Goal: Task Accomplishment & Management: Use online tool/utility

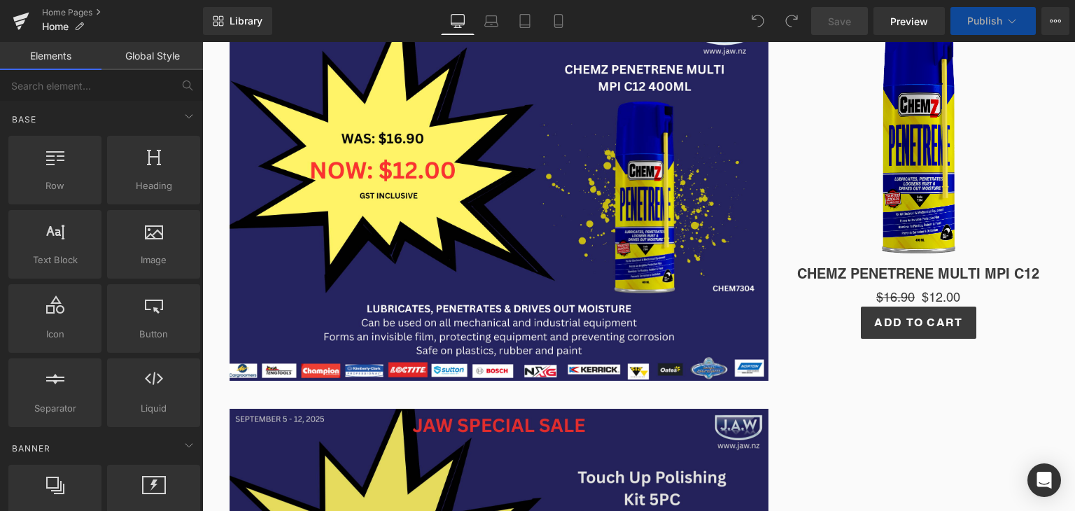
scroll to position [560, 0]
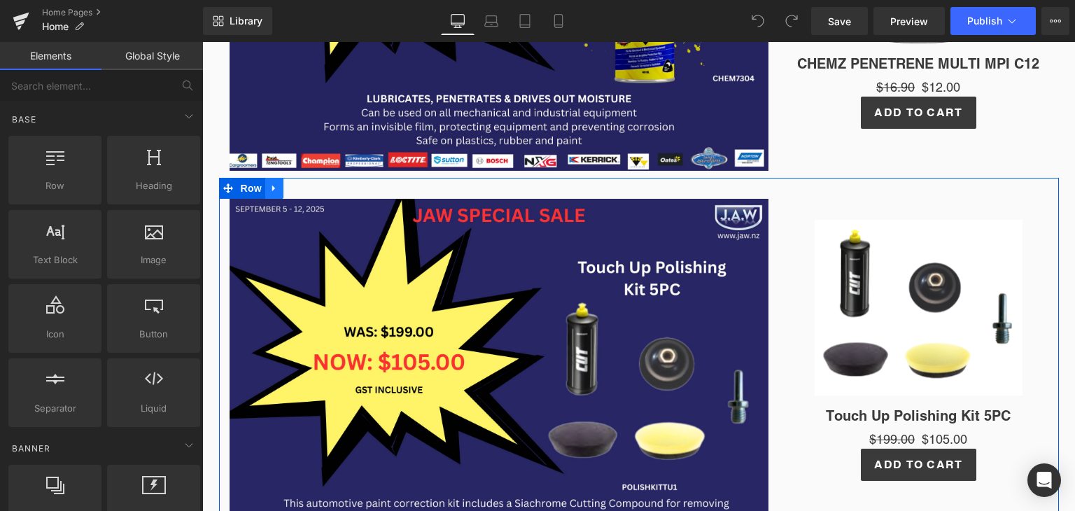
click at [272, 192] on link at bounding box center [274, 188] width 18 height 21
click at [304, 195] on link at bounding box center [311, 188] width 18 height 21
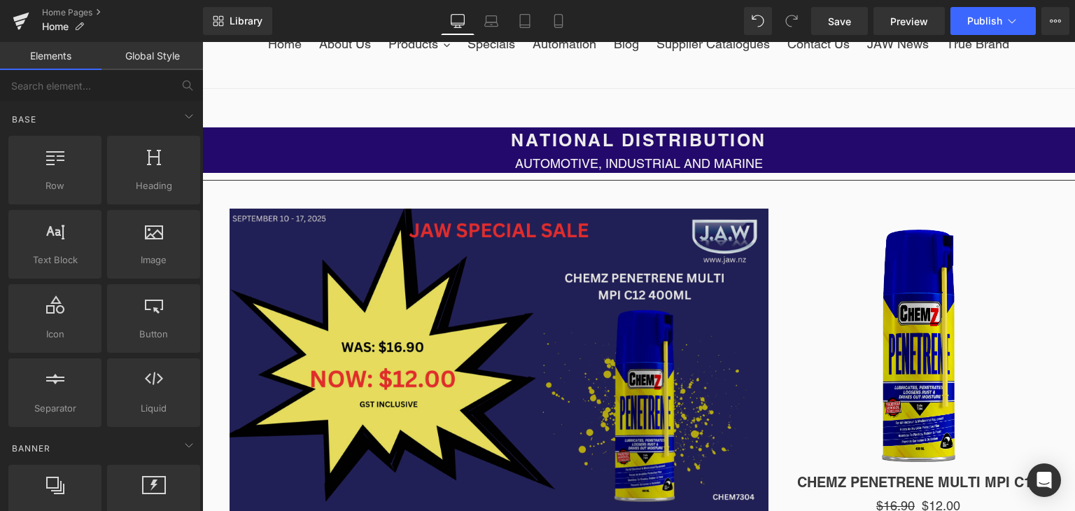
scroll to position [140, 0]
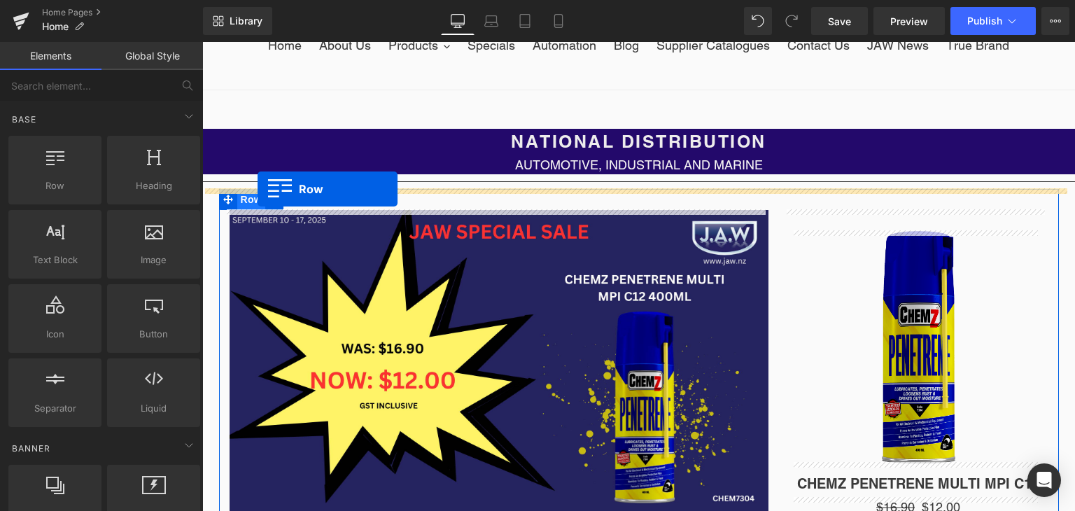
drag, startPoint x: 259, startPoint y: 218, endPoint x: 258, endPoint y: 189, distance: 29.4
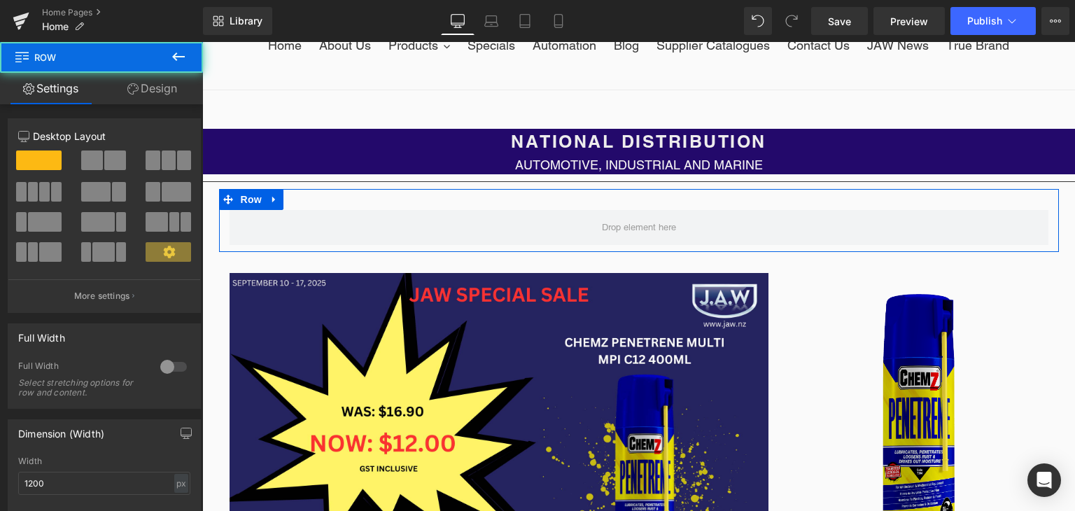
click at [99, 193] on span at bounding box center [95, 192] width 29 height 20
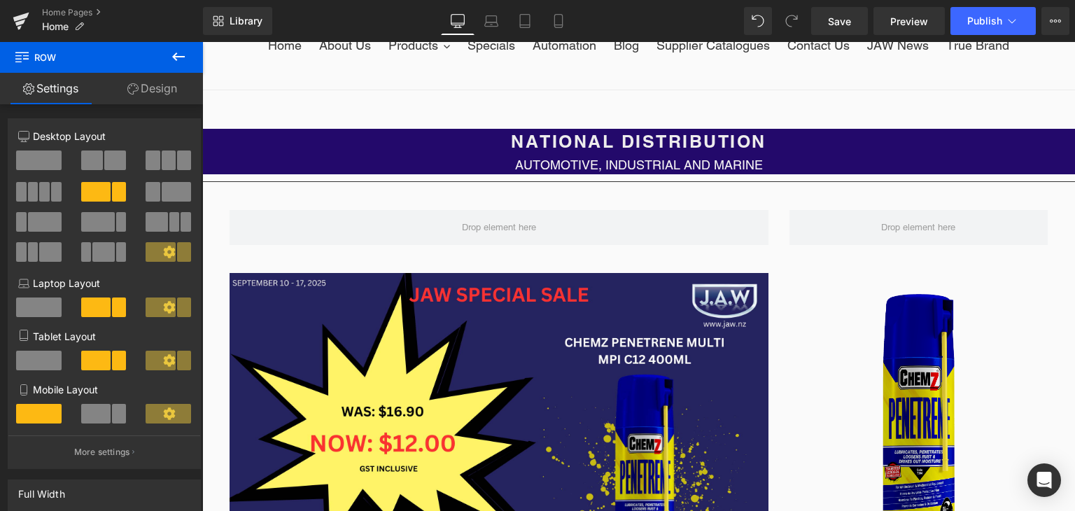
click at [179, 58] on icon at bounding box center [178, 56] width 17 height 17
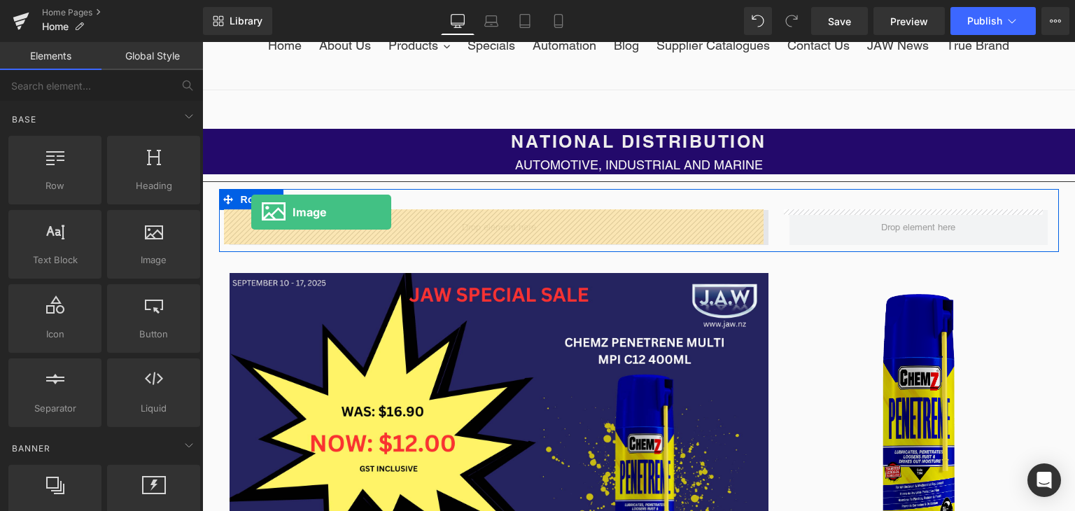
drag, startPoint x: 352, startPoint y: 277, endPoint x: 251, endPoint y: 213, distance: 119.2
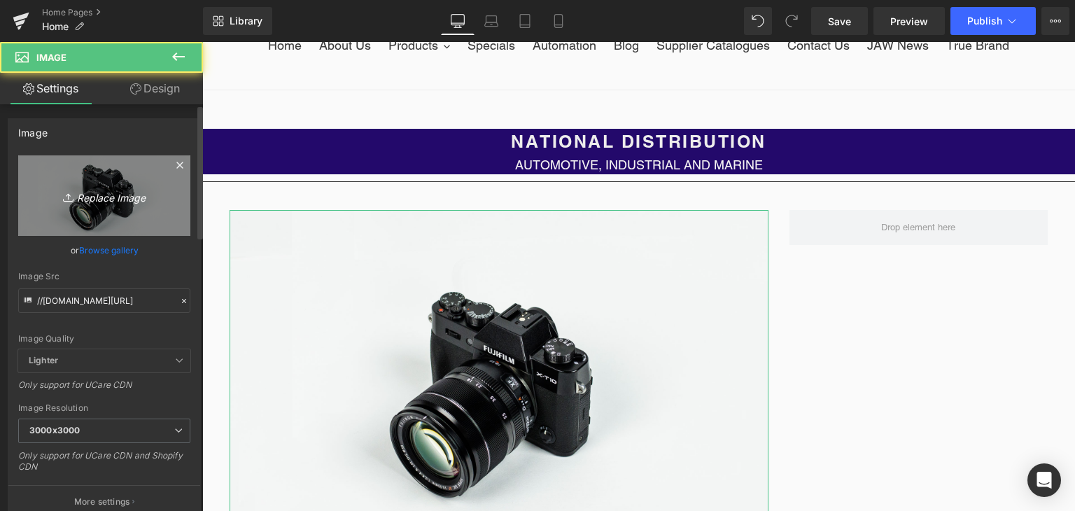
click at [98, 208] on link "Replace Image" at bounding box center [104, 195] width 172 height 81
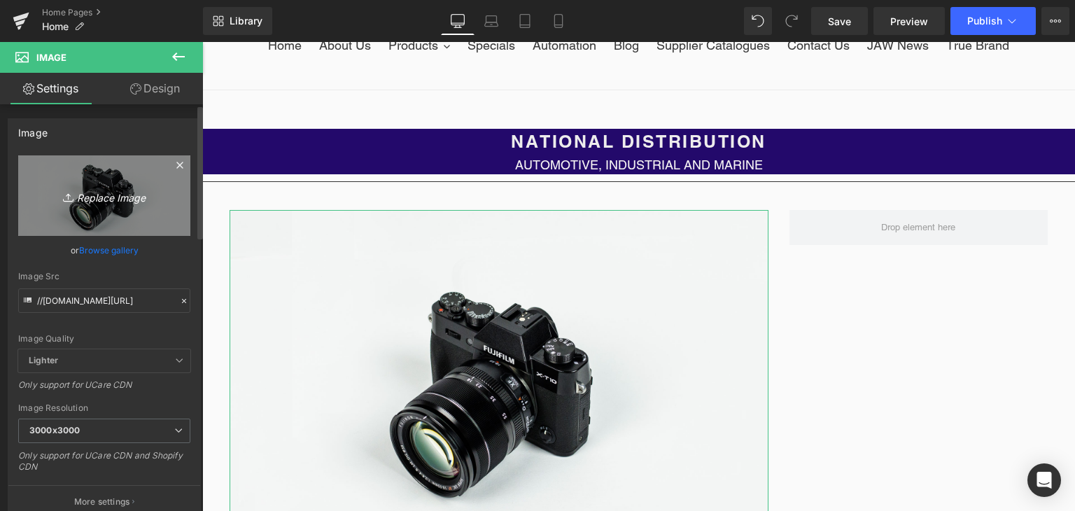
type input "C:\fakepath\JAW SPECIAL SALE (57).png"
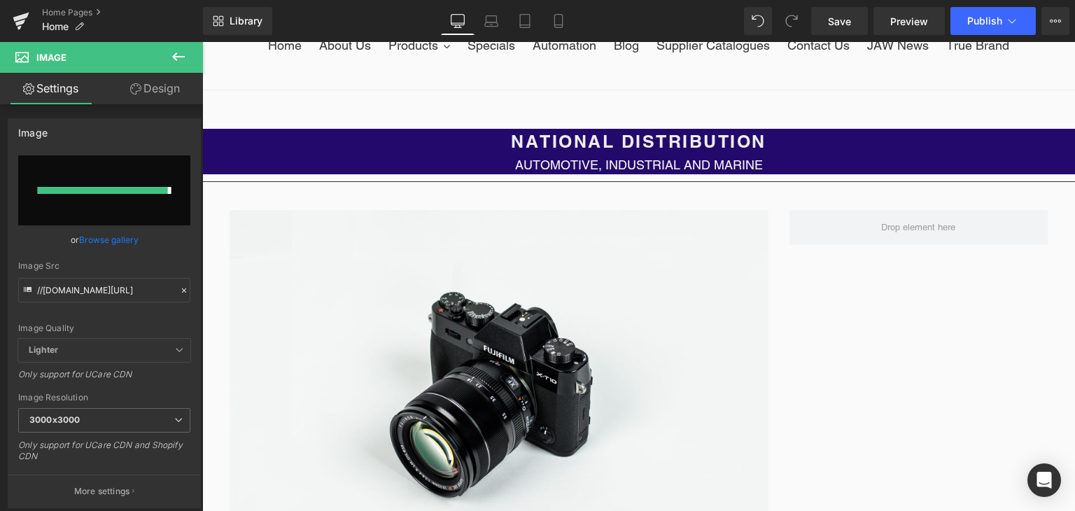
type input "[URL][DOMAIN_NAME]"
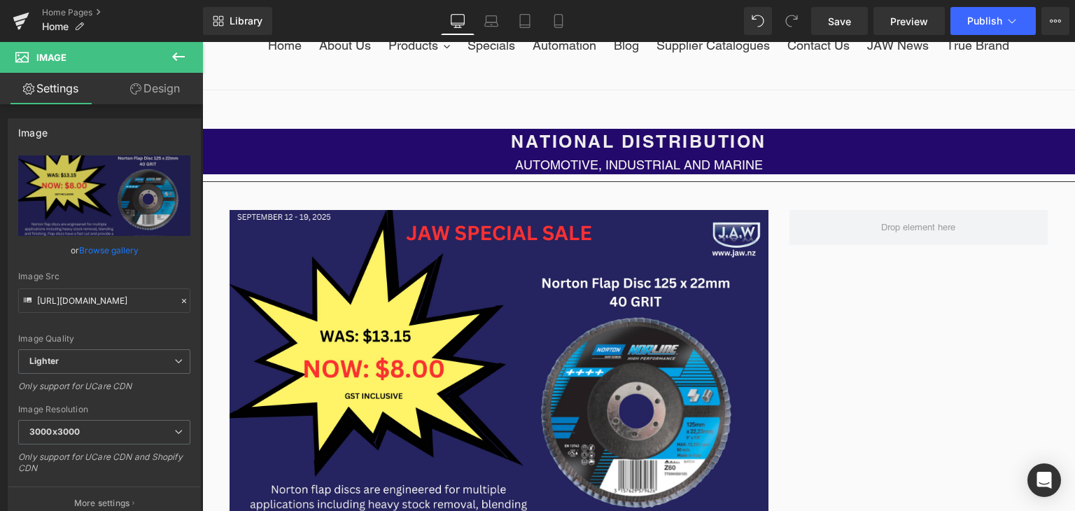
click at [176, 64] on icon at bounding box center [178, 56] width 17 height 17
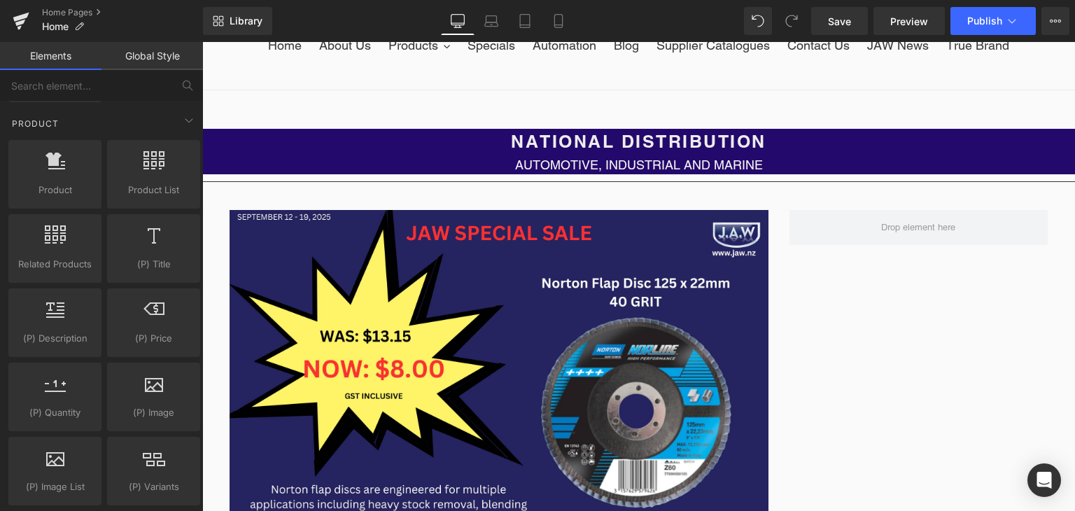
scroll to position [1120, 0]
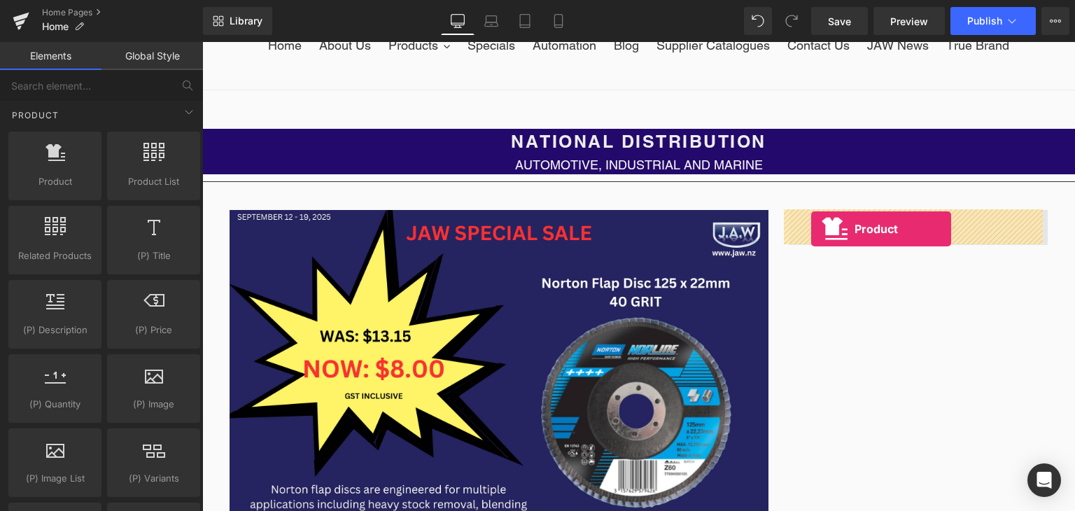
drag, startPoint x: 244, startPoint y: 215, endPoint x: 811, endPoint y: 229, distance: 567.9
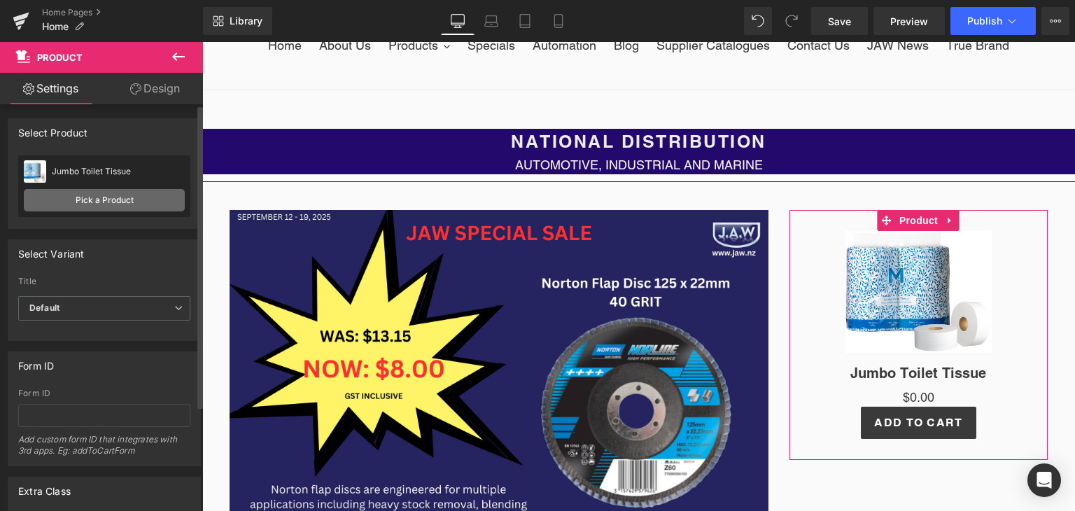
click at [132, 198] on link "Pick a Product" at bounding box center [104, 200] width 161 height 22
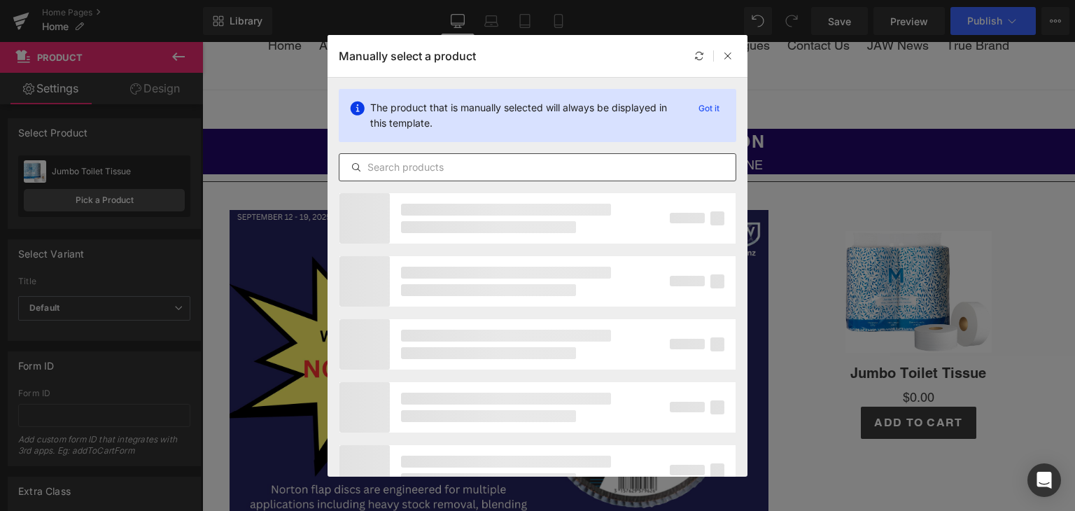
click at [480, 175] on div at bounding box center [538, 167] width 398 height 28
click at [480, 164] on input "text" at bounding box center [538, 167] width 396 height 17
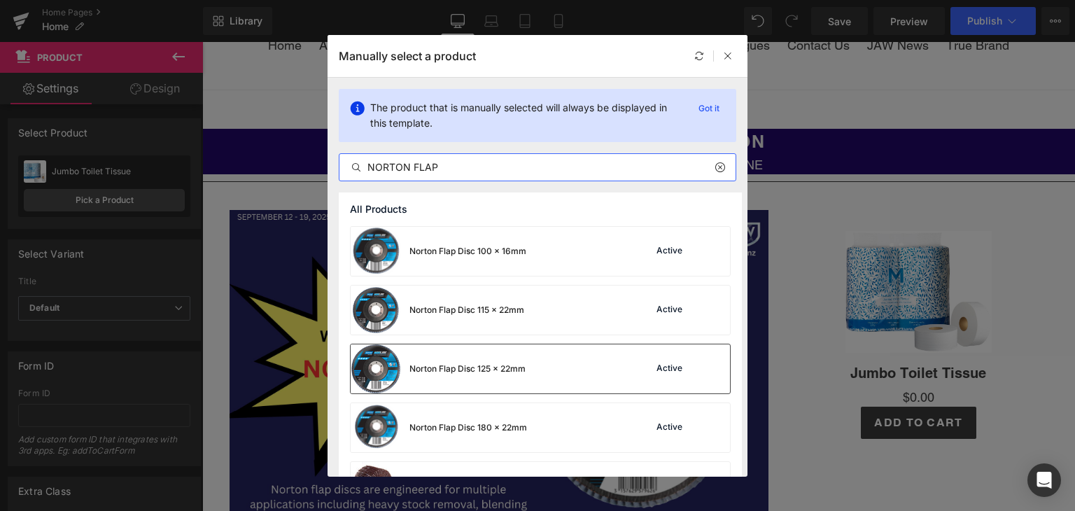
type input "NORTON FLAP"
click at [472, 368] on div "Norton Flap Disc 125 x 22mm" at bounding box center [468, 369] width 116 height 13
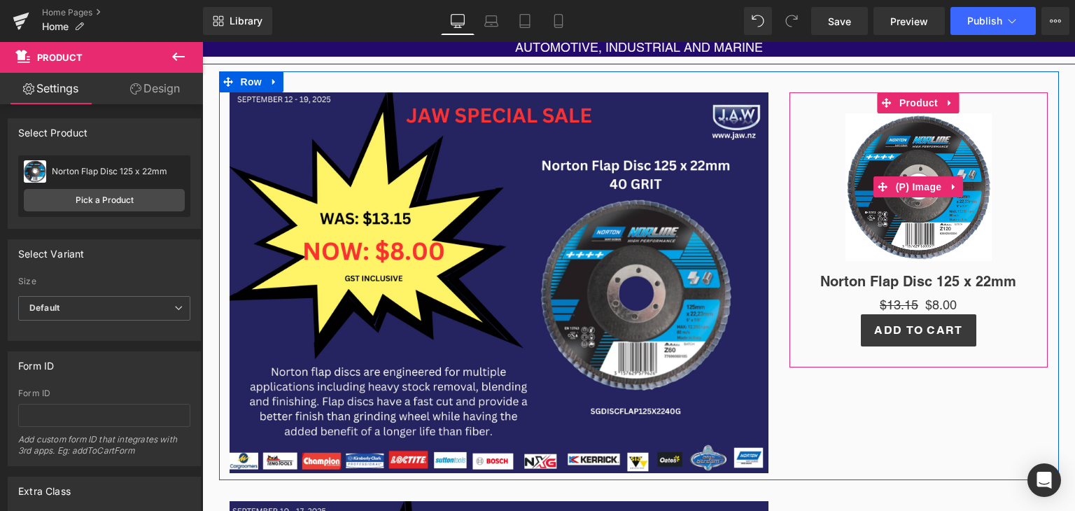
scroll to position [280, 0]
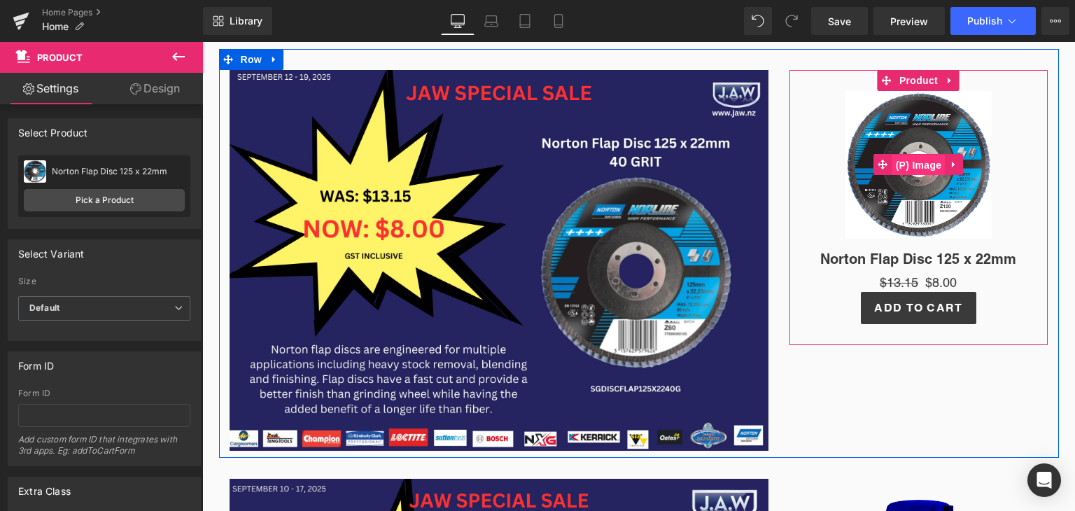
click at [921, 165] on span "(P) Image" at bounding box center [919, 165] width 53 height 21
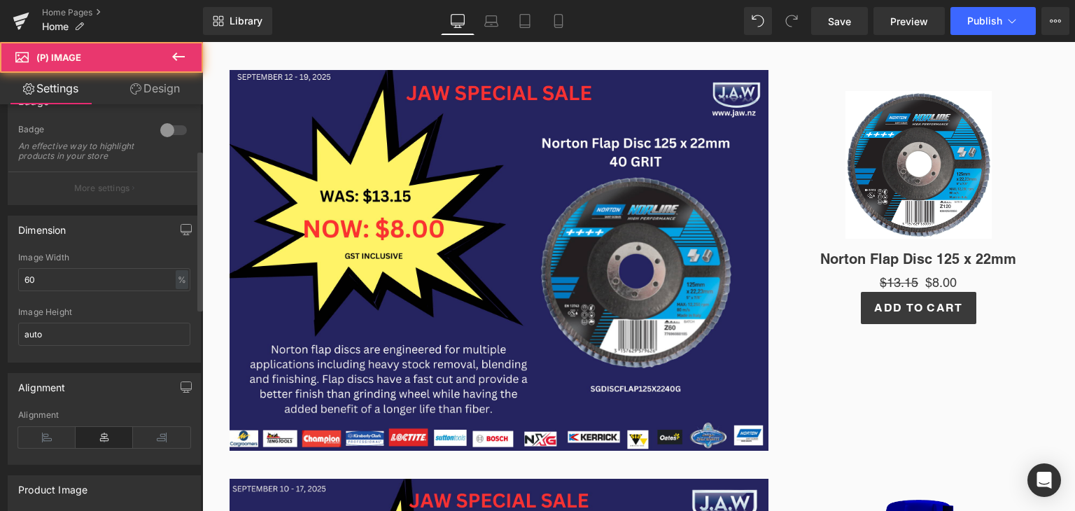
scroll to position [140, 0]
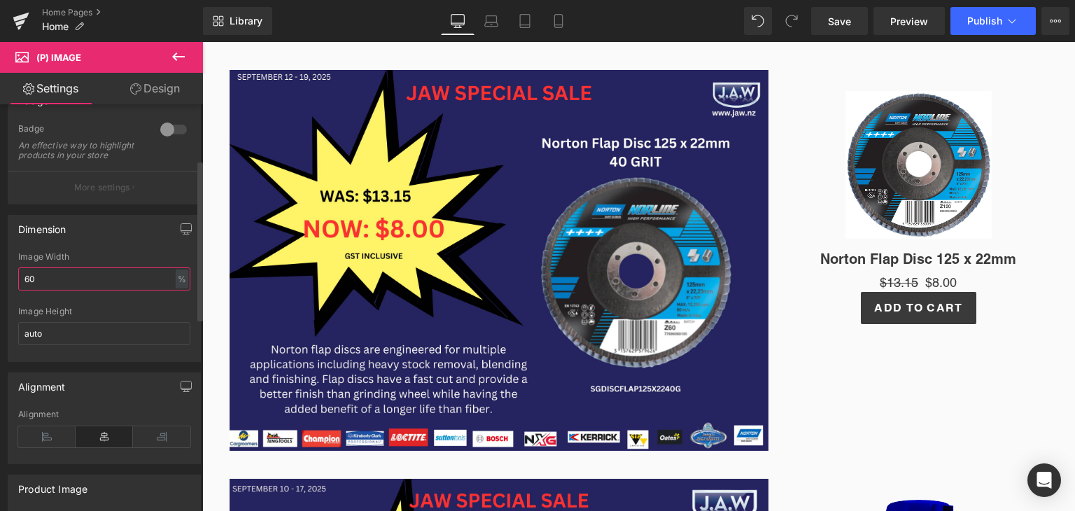
click at [65, 283] on input "60" at bounding box center [104, 278] width 172 height 23
type input "6"
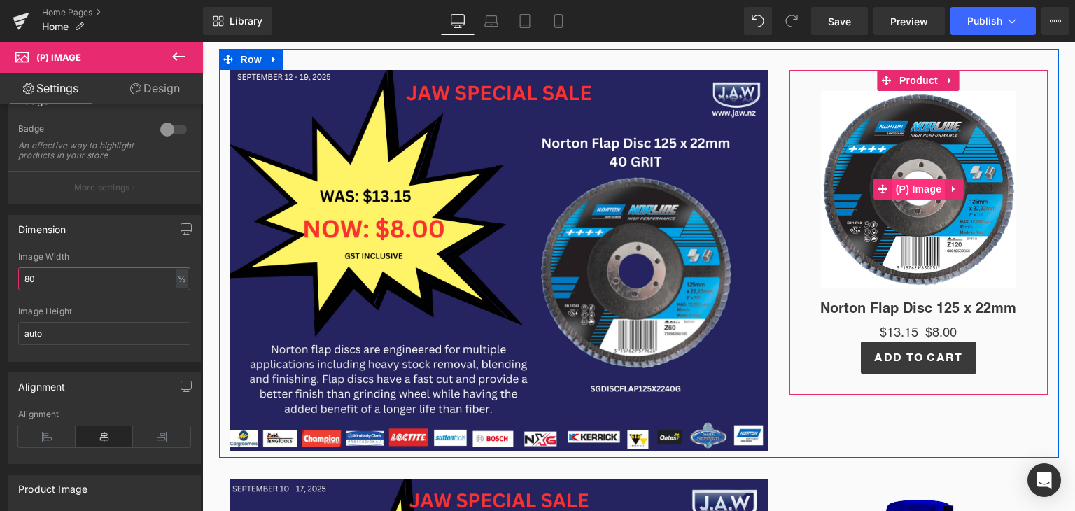
click at [913, 192] on span "(P) Image" at bounding box center [919, 189] width 53 height 21
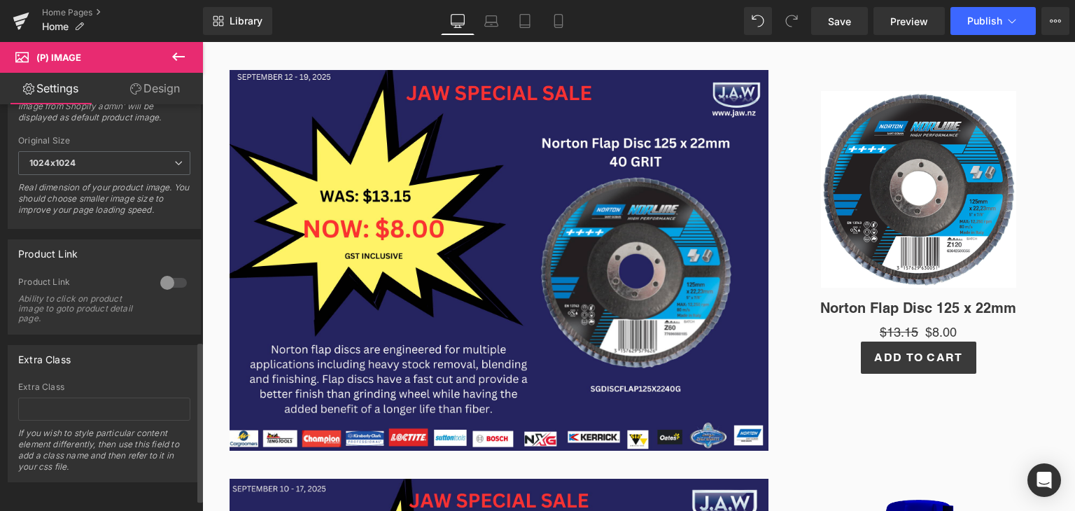
scroll to position [627, 0]
type input "80"
click at [162, 272] on div at bounding box center [174, 283] width 34 height 22
